Goal: Information Seeking & Learning: Learn about a topic

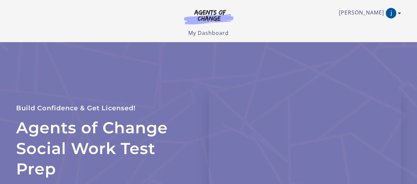
click at [215, 19] on img at bounding box center [208, 16] width 63 height 15
drag, startPoint x: 420, startPoint y: 49, endPoint x: 421, endPoint y: -40, distance: 89.0
click at [416, 0] on html "Skip to main content J B My Account Support Sign Out Toggle menu Menu My Dashbo…" at bounding box center [208, 92] width 417 height 184
click at [206, 34] on link "My Dashboard" at bounding box center [208, 32] width 41 height 7
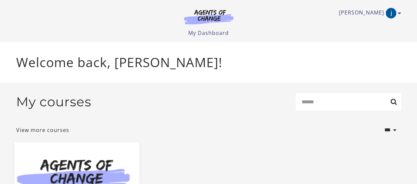
click at [62, 166] on img at bounding box center [76, 176] width 125 height 68
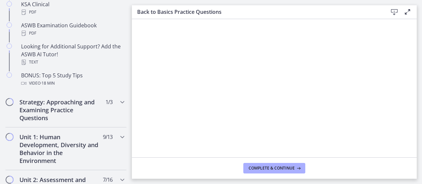
scroll to position [644, 0]
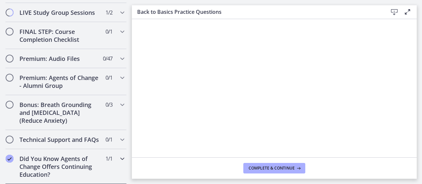
click at [72, 159] on h2 "Did You Know Agents of Change Offers Continuing Education?" at bounding box center [59, 167] width 80 height 24
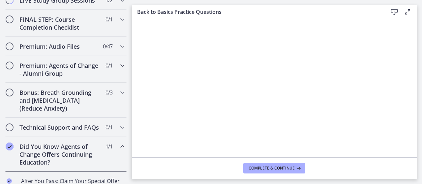
click at [75, 68] on h2 "Premium: Agents of Change - Alumni Group" at bounding box center [59, 70] width 80 height 16
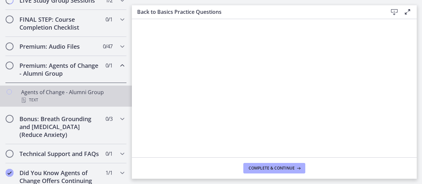
click at [87, 93] on link "Agents of Change - Alumni Group Text" at bounding box center [66, 96] width 132 height 21
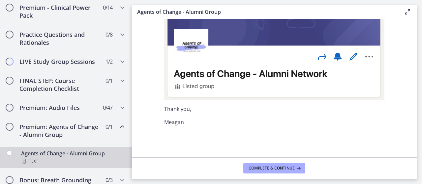
scroll to position [320, 0]
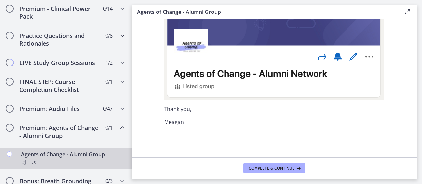
click at [50, 47] on h2 "Practice Questions and Rationales" at bounding box center [59, 40] width 80 height 16
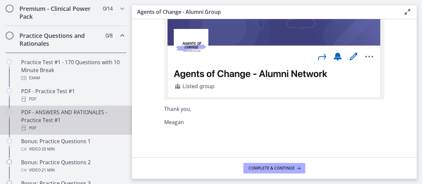
click at [56, 123] on div "PDF - ANSWERS AND RATIONALES - Practice Test #1 PDF" at bounding box center [72, 120] width 103 height 24
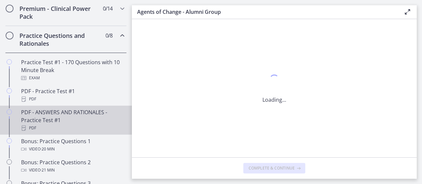
scroll to position [0, 0]
